Goal: Information Seeking & Learning: Learn about a topic

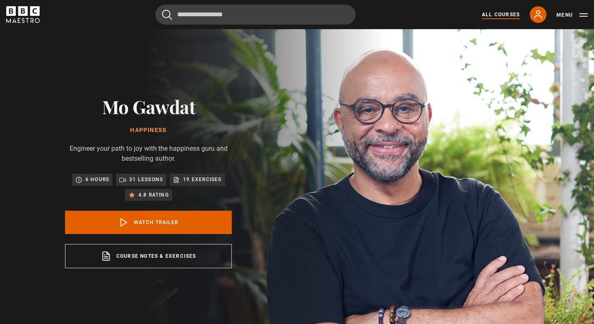
click at [497, 15] on link "All Courses" at bounding box center [501, 15] width 38 height 8
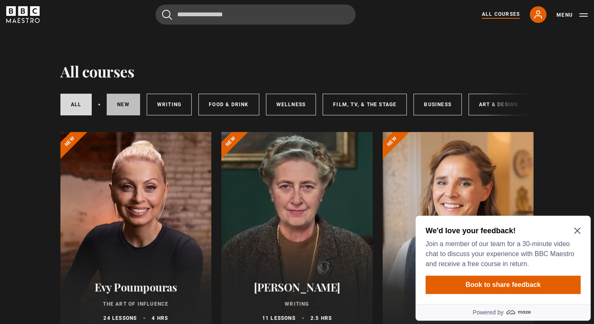
click at [121, 103] on link "New courses" at bounding box center [123, 105] width 33 height 22
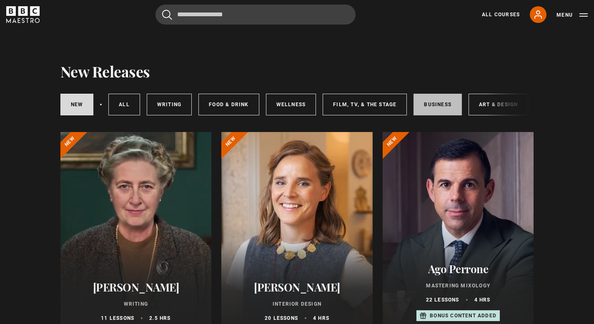
click at [431, 102] on link "Business" at bounding box center [437, 105] width 48 height 22
